Goal: Task Accomplishment & Management: Manage account settings

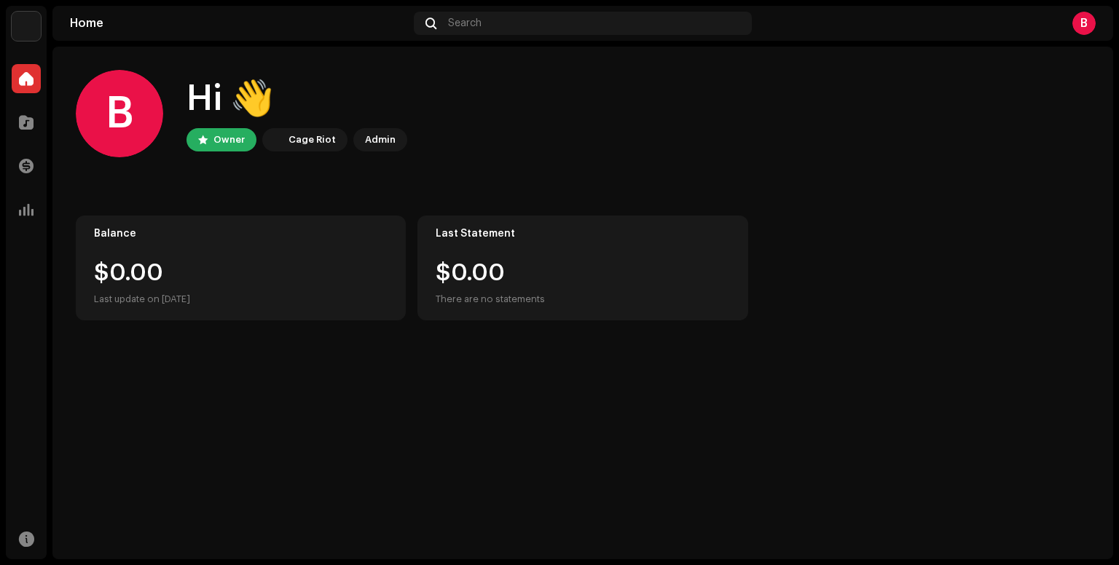
click at [91, 107] on div "B" at bounding box center [119, 113] width 87 height 87
click at [23, 125] on span at bounding box center [26, 123] width 15 height 12
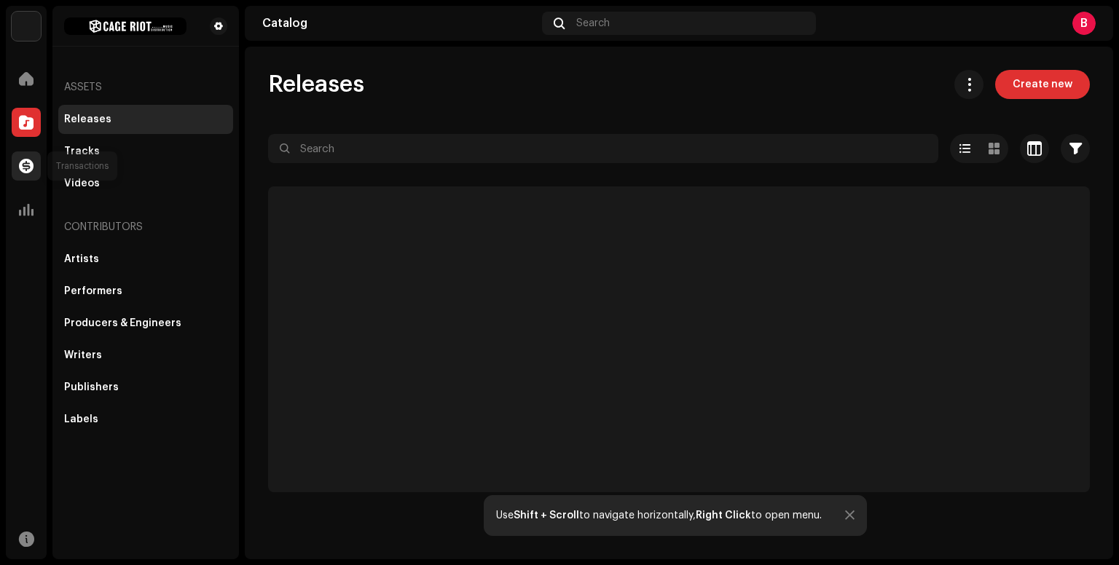
click at [35, 152] on div at bounding box center [26, 166] width 29 height 29
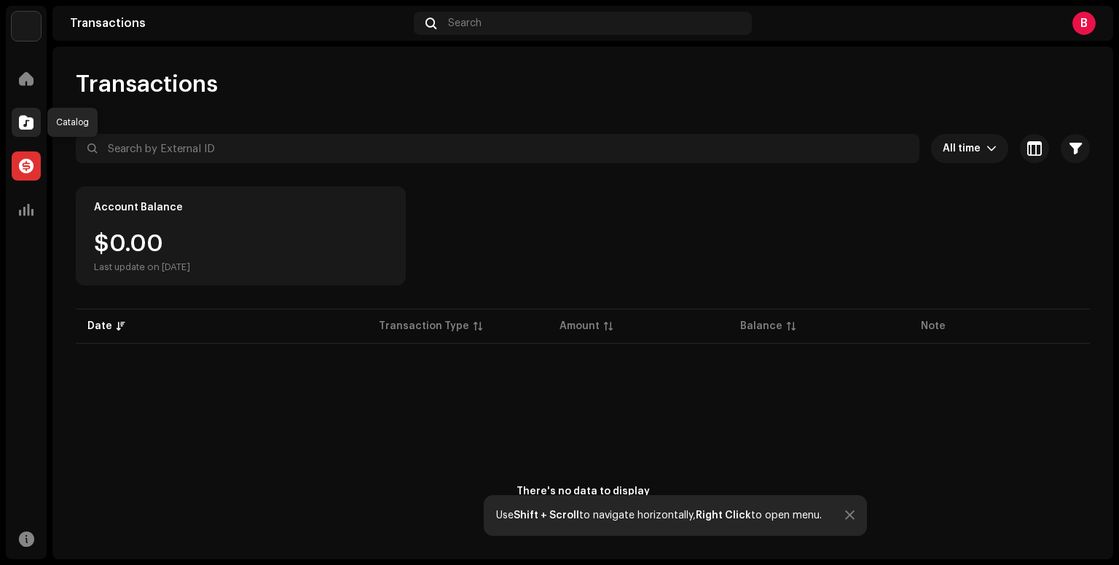
click at [29, 131] on div at bounding box center [26, 122] width 29 height 29
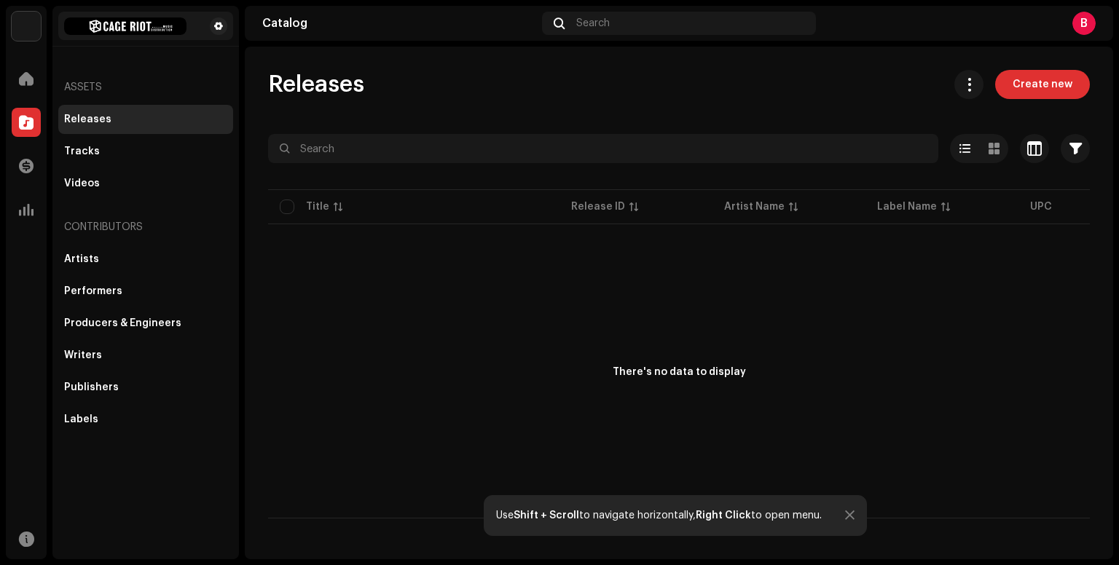
click at [140, 21] on img at bounding box center [125, 25] width 122 height 17
click at [209, 25] on div at bounding box center [145, 26] width 175 height 28
click at [231, 31] on div at bounding box center [145, 26] width 175 height 28
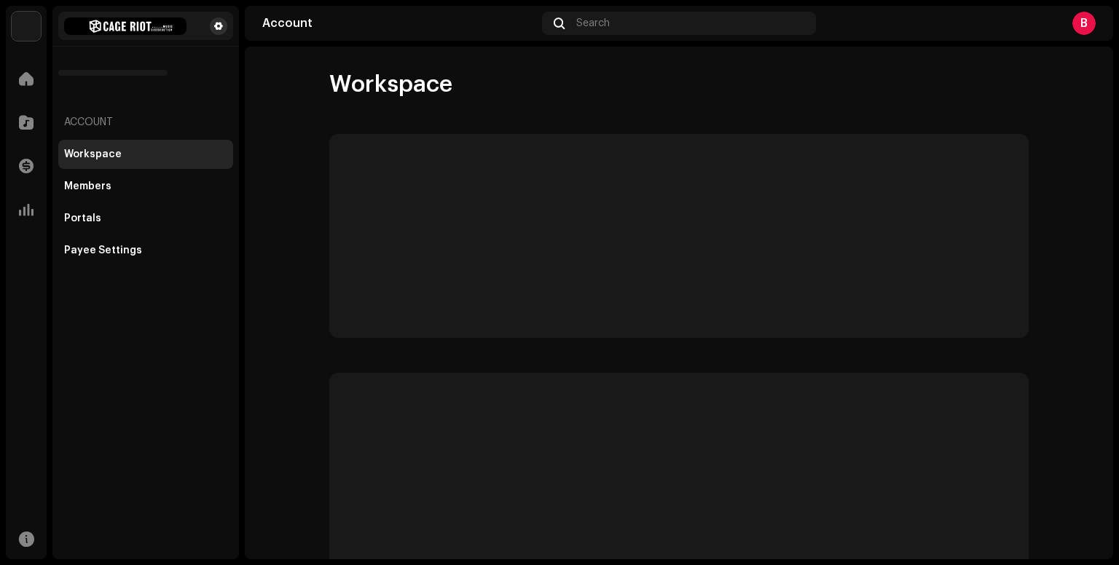
click at [214, 23] on span at bounding box center [218, 26] width 9 height 12
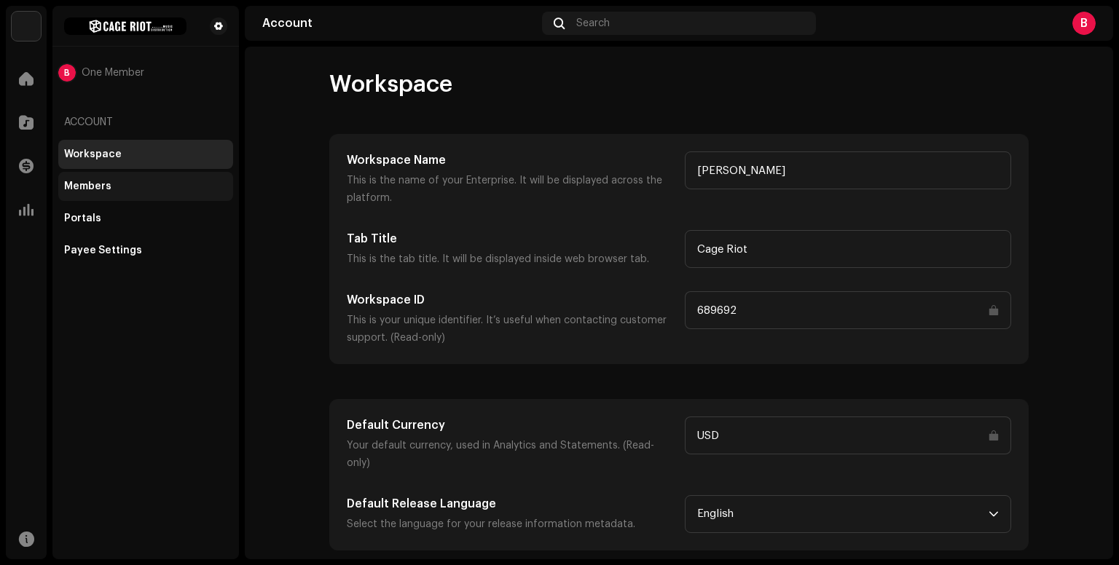
click at [108, 189] on div "Members" at bounding box center [87, 187] width 47 height 12
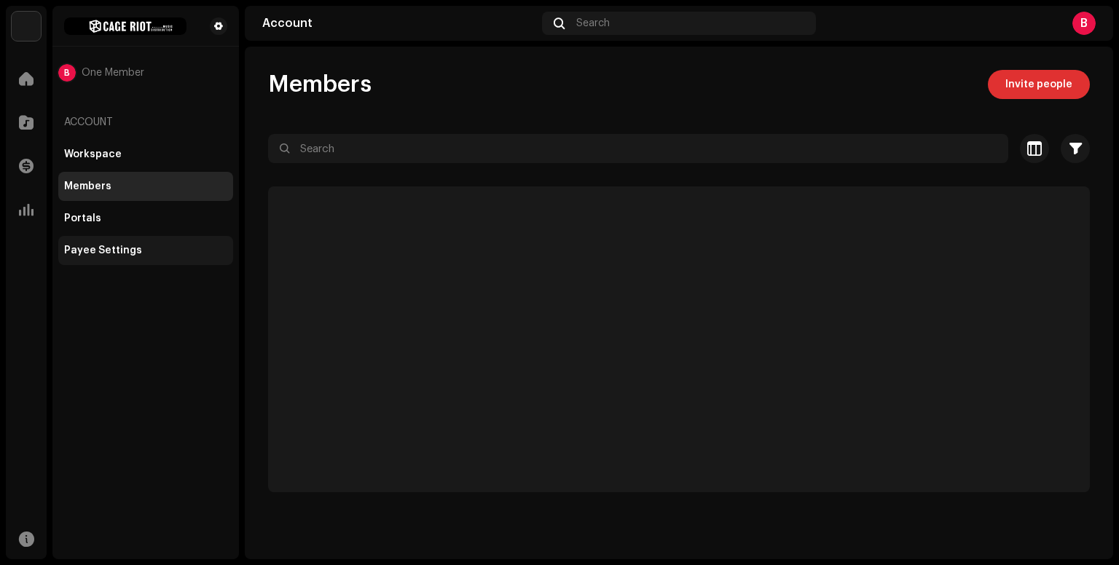
click at [119, 248] on div "Payee Settings" at bounding box center [103, 251] width 78 height 12
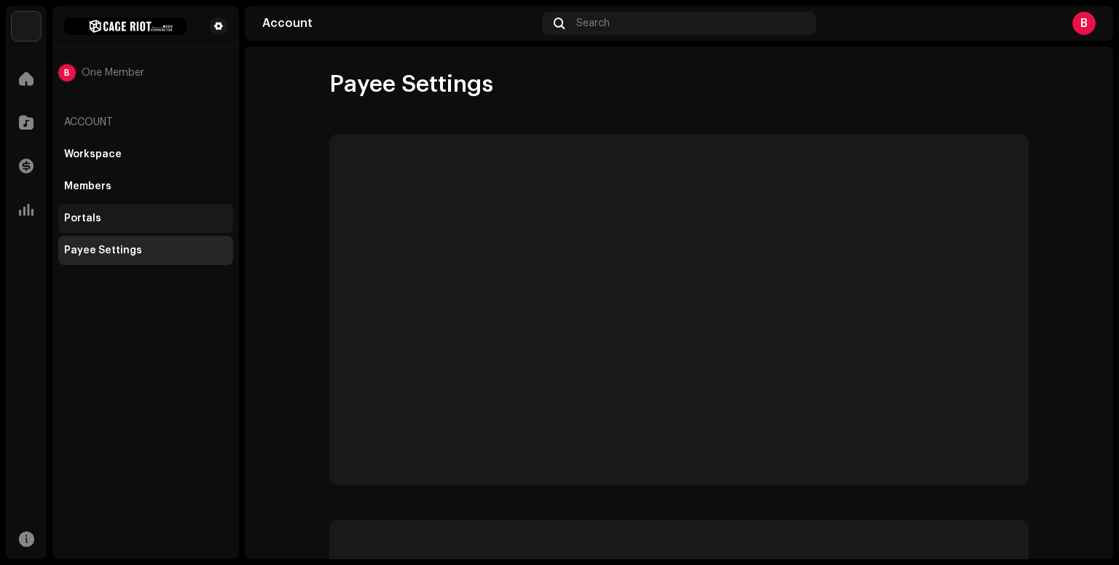
click at [114, 230] on div "Portals" at bounding box center [145, 218] width 175 height 29
